Goal: Navigation & Orientation: Find specific page/section

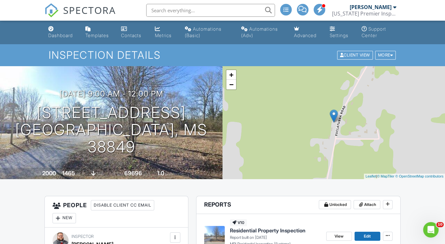
click at [63, 35] on div "Dashboard" at bounding box center [60, 35] width 24 height 5
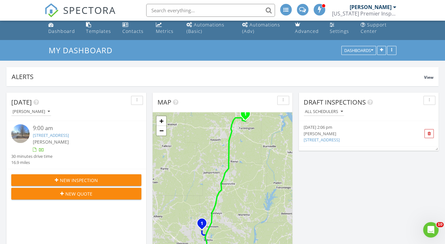
scroll to position [4, 0]
click at [68, 138] on link "499 Euclatubba Rd, Guntown, MS 38849" at bounding box center [51, 135] width 36 height 6
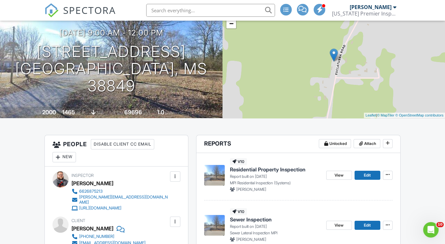
scroll to position [56, 0]
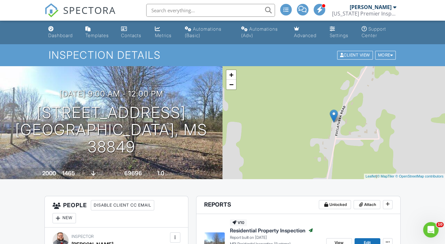
click at [55, 34] on div "Dashboard" at bounding box center [60, 35] width 24 height 5
